Goal: Task Accomplishment & Management: Use online tool/utility

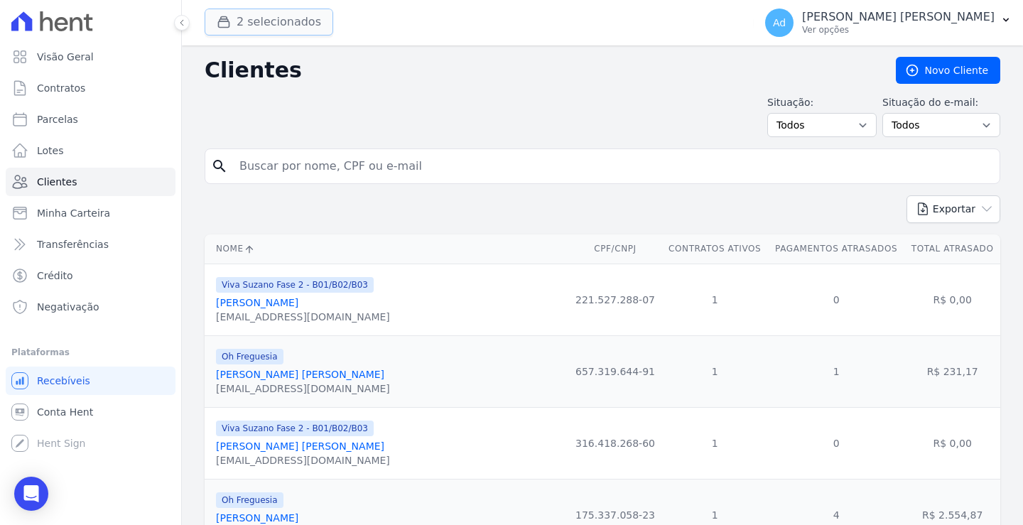
click at [243, 16] on button "2 selecionados" at bounding box center [269, 22] width 129 height 27
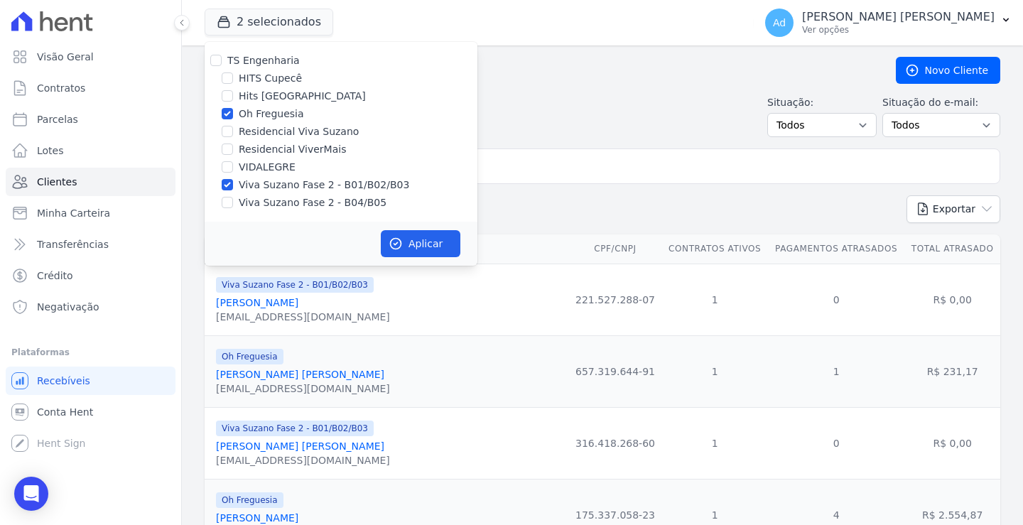
click at [253, 118] on label "Oh Freguesia" at bounding box center [271, 114] width 65 height 15
click at [233, 118] on input "Oh Freguesia" at bounding box center [227, 113] width 11 height 11
checkbox input "false"
click at [261, 200] on label "Viva Suzano Fase 2 - B04/B05" at bounding box center [313, 202] width 148 height 15
click at [233, 200] on input "Viva Suzano Fase 2 - B04/B05" at bounding box center [227, 202] width 11 height 11
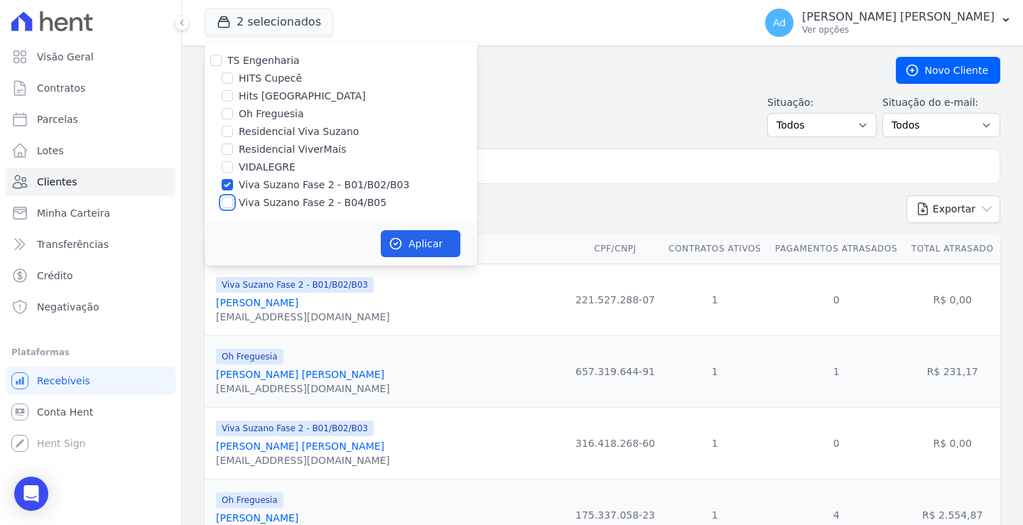
checkbox input "true"
click at [440, 240] on button "Aplicar" at bounding box center [421, 243] width 80 height 27
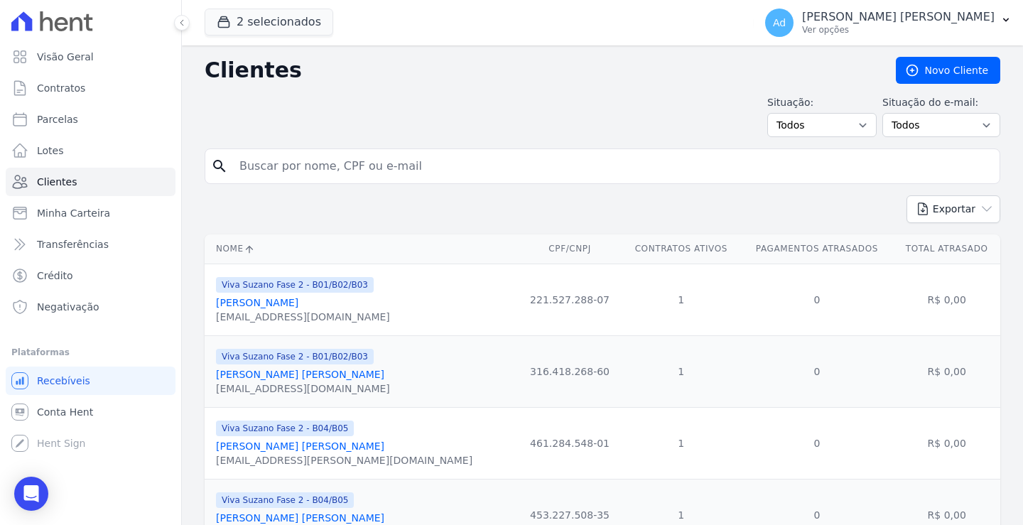
click at [353, 169] on input "search" at bounding box center [612, 166] width 763 height 28
type input "b02 32"
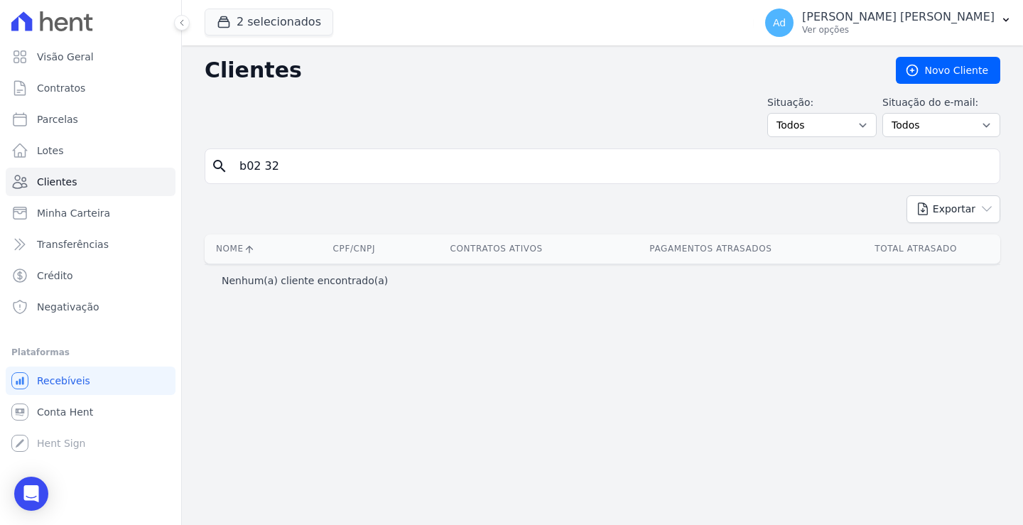
drag, startPoint x: 369, startPoint y: 156, endPoint x: 216, endPoint y: 158, distance: 153.5
click at [234, 161] on input "b02 32" at bounding box center [612, 166] width 763 height 28
click at [216, 158] on icon "search" at bounding box center [219, 166] width 17 height 17
drag, startPoint x: 365, startPoint y: 190, endPoint x: 242, endPoint y: 175, distance: 123.1
click at [242, 175] on form "search b02 32" at bounding box center [603, 172] width 796 height 47
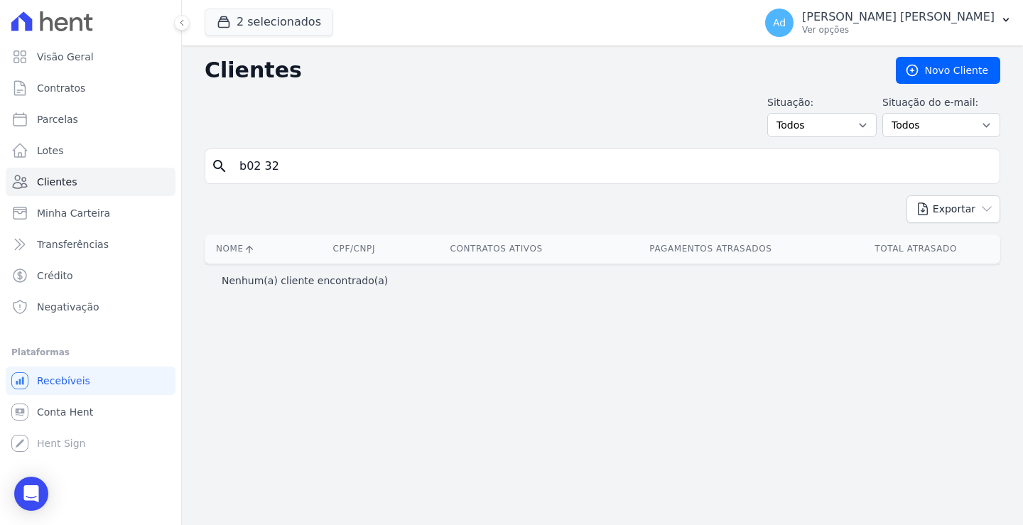
drag, startPoint x: 340, startPoint y: 176, endPoint x: 226, endPoint y: 168, distance: 114.7
click at [226, 168] on div "search b02 32" at bounding box center [603, 167] width 796 height 36
type input "franciele"
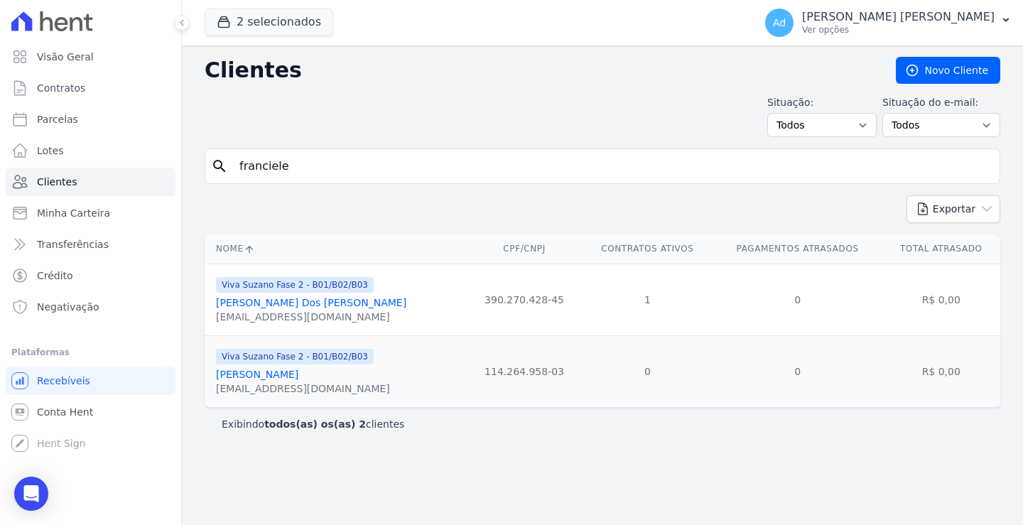
click at [305, 297] on link "[PERSON_NAME] Dos [PERSON_NAME]" at bounding box center [311, 302] width 190 height 11
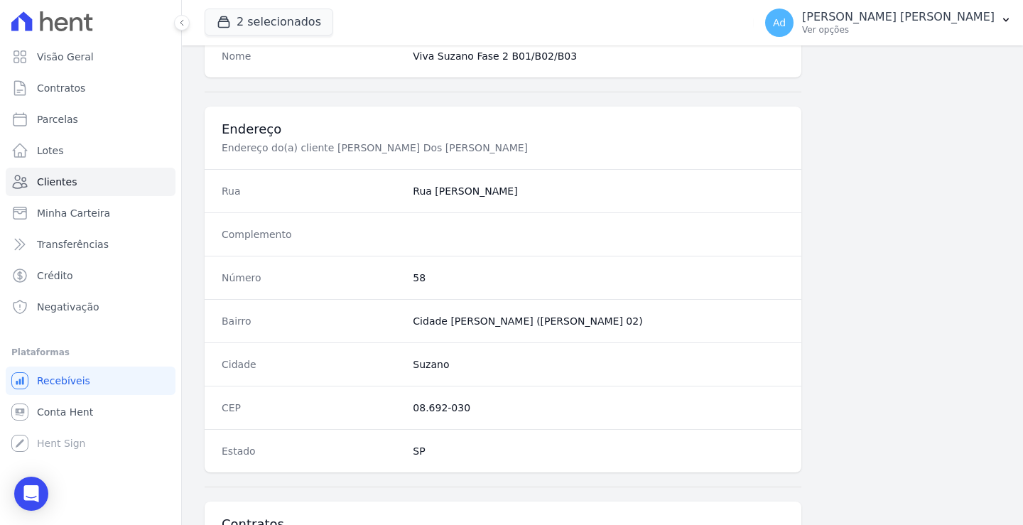
scroll to position [804, 0]
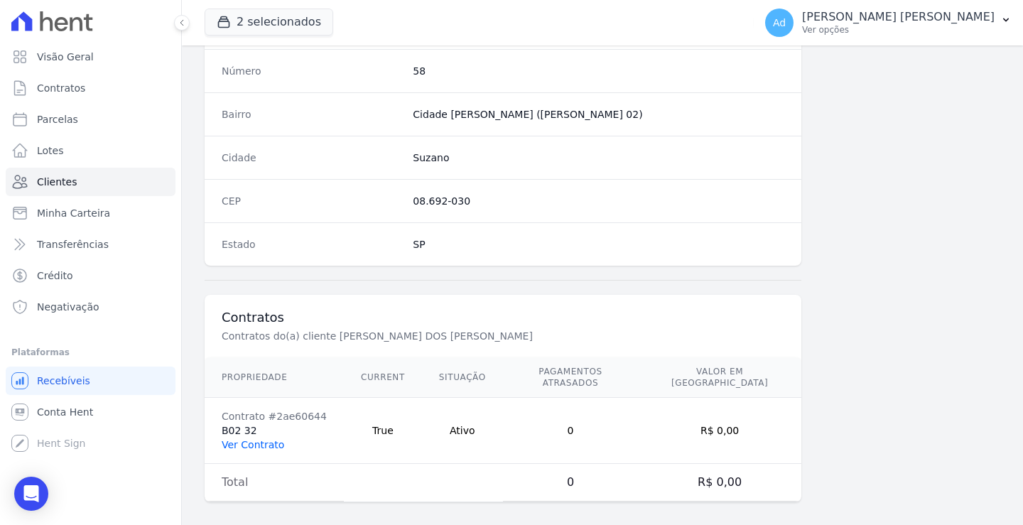
click at [262, 439] on link "Ver Contrato" at bounding box center [253, 444] width 63 height 11
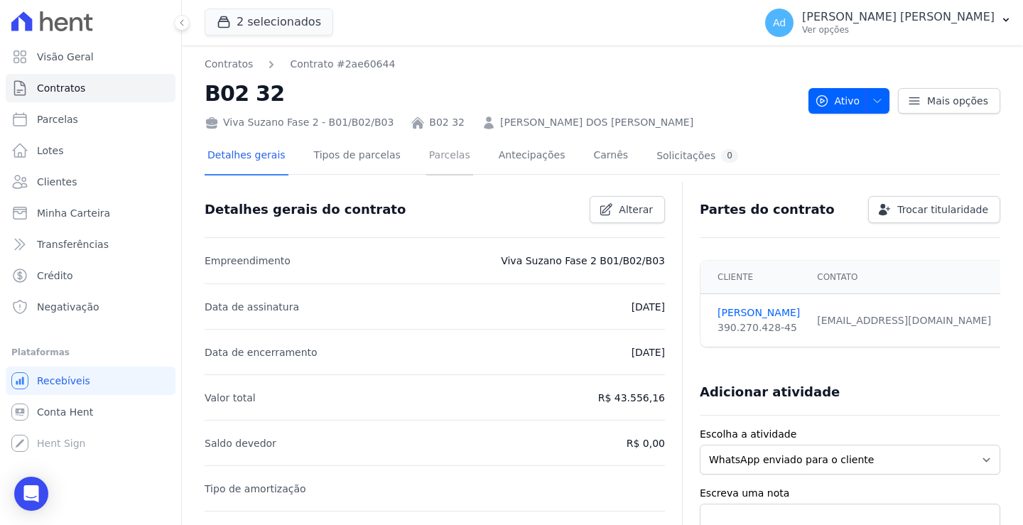
click at [426, 156] on link "Parcelas" at bounding box center [449, 157] width 47 height 38
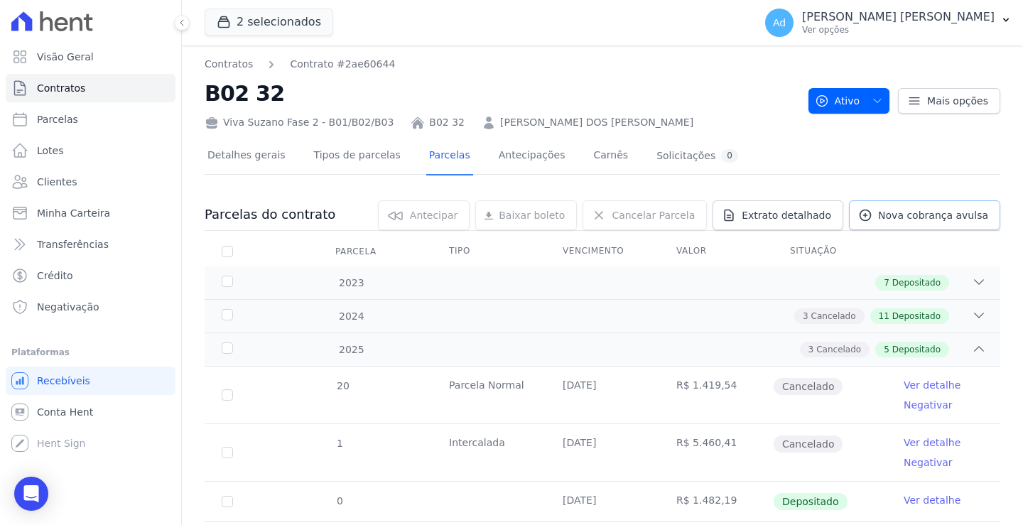
click at [900, 220] on span "Nova cobrança avulsa" at bounding box center [933, 215] width 110 height 14
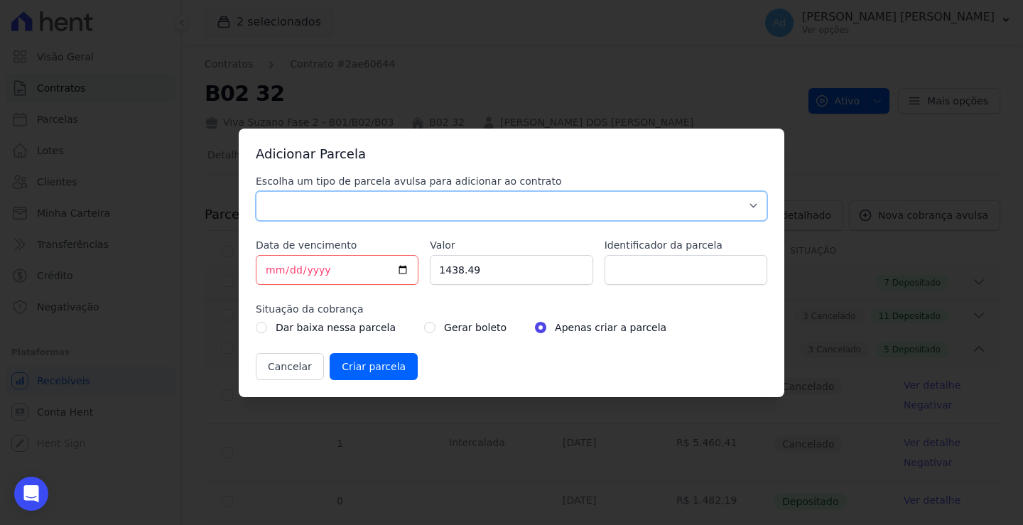
click at [433, 204] on select "Parcela Normal Sinal Caução Intercalada Chaves Pré Chaves Pós Chaves Taxas Quit…" at bounding box center [512, 206] width 512 height 30
select select "standard"
click at [256, 191] on select "Parcela Normal Sinal Caução Intercalada Chaves Pré Chaves Pós Chaves Taxas Quit…" at bounding box center [512, 206] width 512 height 30
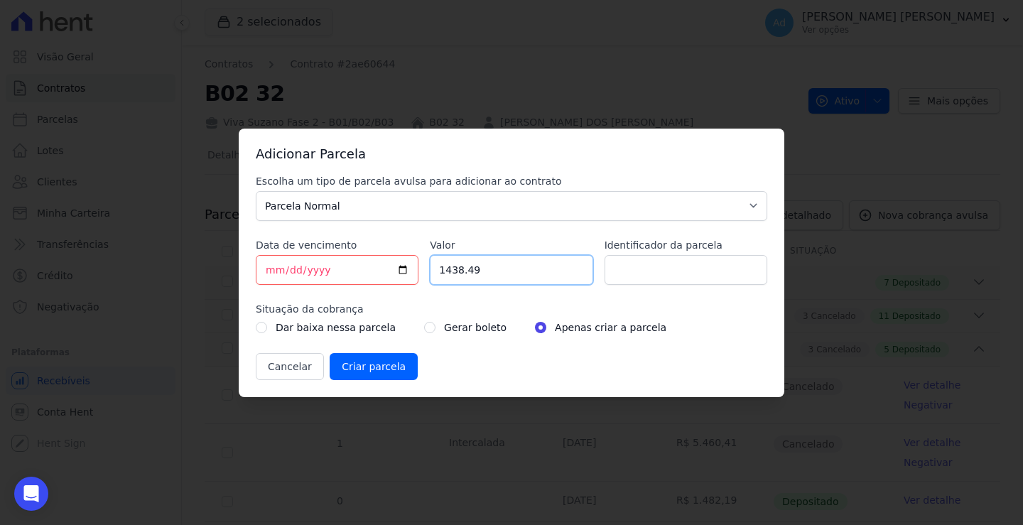
drag, startPoint x: 500, startPoint y: 265, endPoint x: 337, endPoint y: 254, distance: 163.8
click at [337, 254] on div "Escolha um tipo de parcela avulsa para adicionar ao contrato Parcela Normal Sin…" at bounding box center [512, 277] width 512 height 206
type input "578.33"
click at [689, 274] on input "Identificador da parcela" at bounding box center [686, 270] width 163 height 30
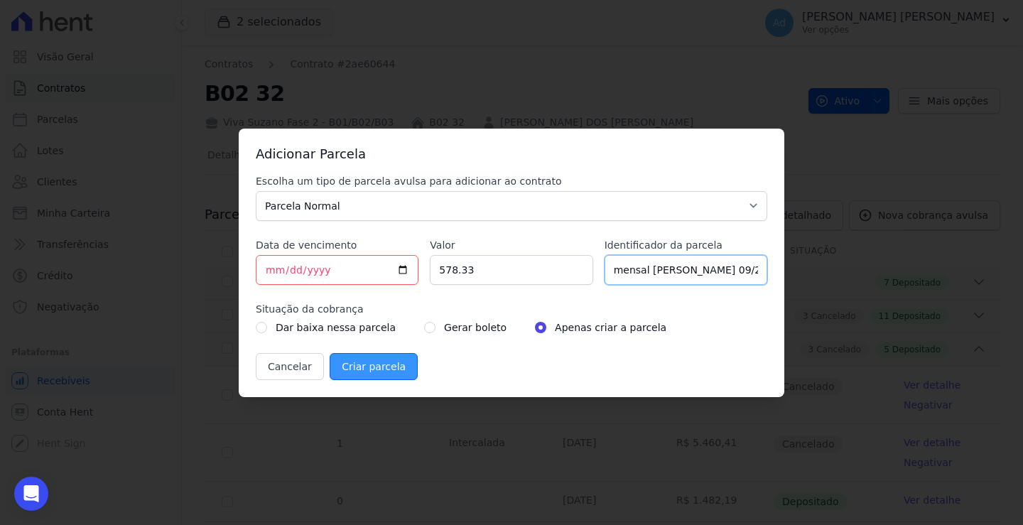
type input "mensal [PERSON_NAME] 09/25"
click at [362, 364] on input "Criar parcela" at bounding box center [374, 366] width 88 height 27
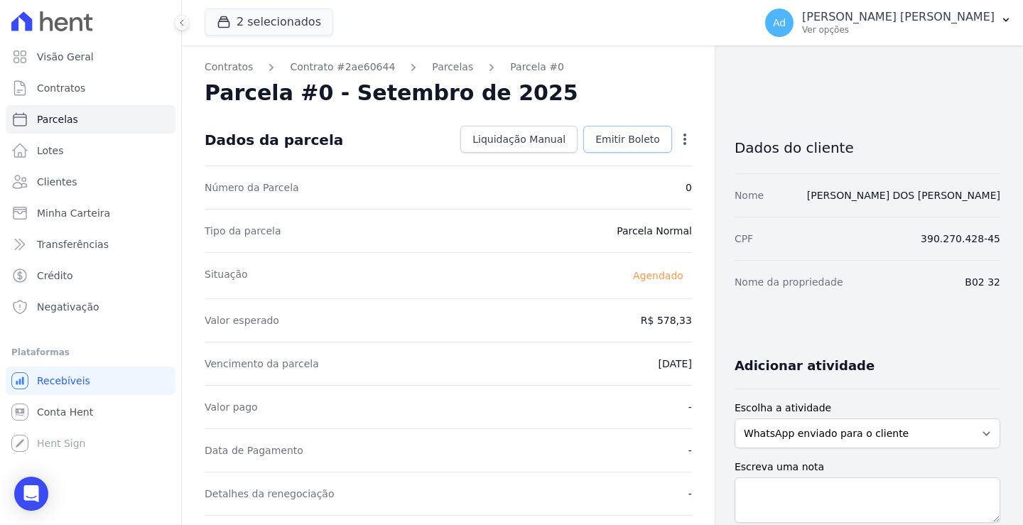
click at [622, 144] on span "Emitir Boleto" at bounding box center [627, 139] width 65 height 14
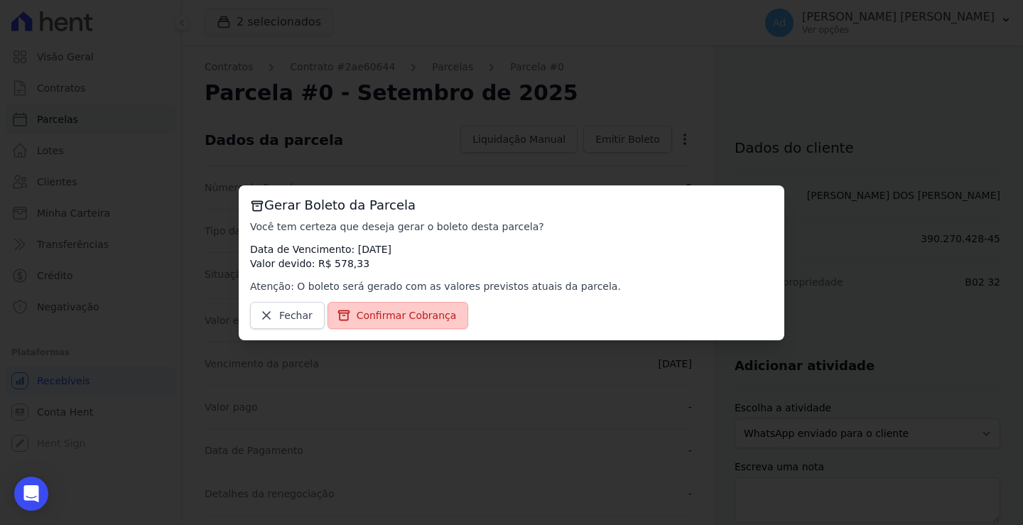
click at [411, 321] on span "Confirmar Cobrança" at bounding box center [407, 315] width 100 height 14
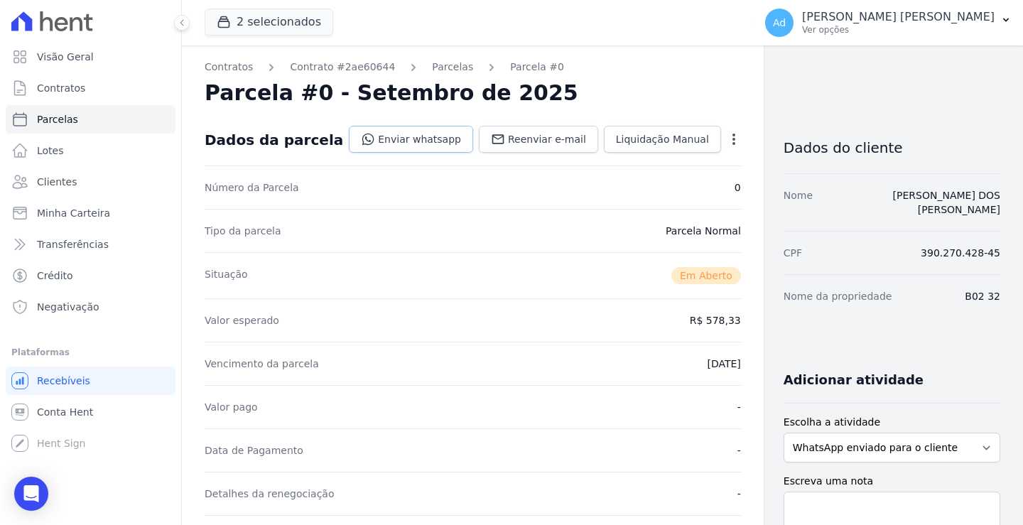
click at [399, 137] on link "Enviar whatsapp" at bounding box center [411, 139] width 124 height 27
